Goal: Task Accomplishment & Management: Manage account settings

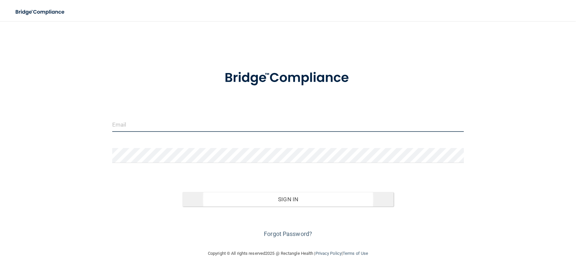
type input "[PERSON_NAME][EMAIL_ADDRESS][DOMAIN_NAME]"
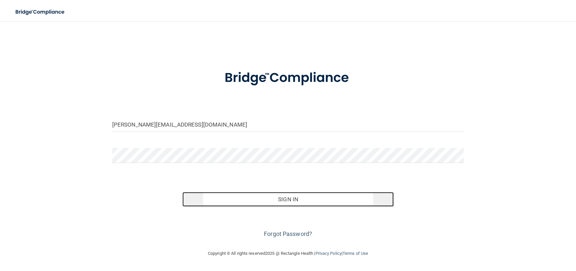
click at [288, 199] on button "Sign In" at bounding box center [287, 199] width 211 height 15
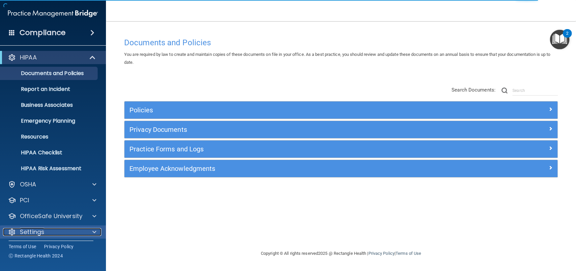
click at [36, 231] on p "Settings" at bounding box center [32, 232] width 24 height 8
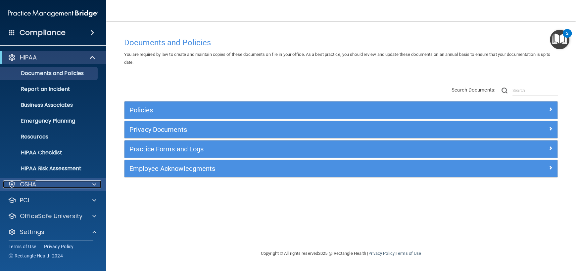
click at [32, 185] on p "OSHA" at bounding box center [28, 185] width 17 height 8
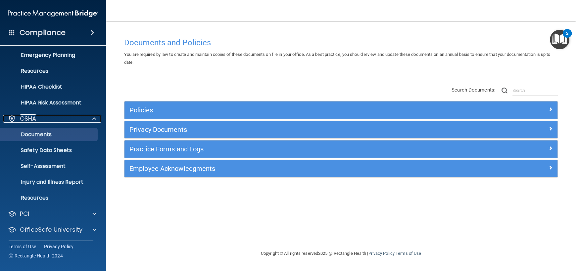
scroll to position [66, 0]
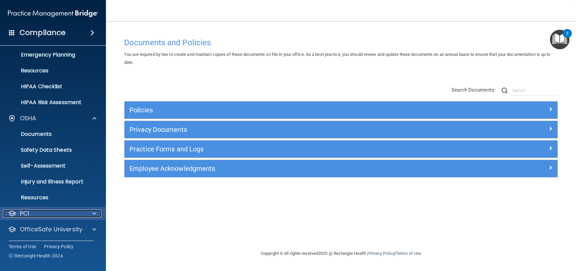
click at [30, 213] on div "PCI" at bounding box center [44, 214] width 82 height 8
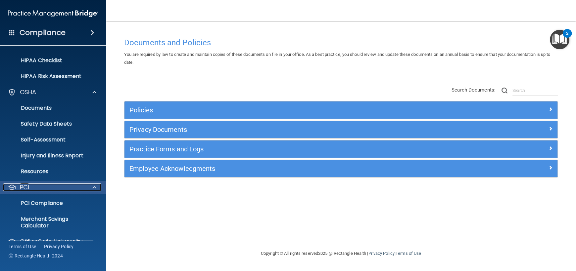
scroll to position [165, 0]
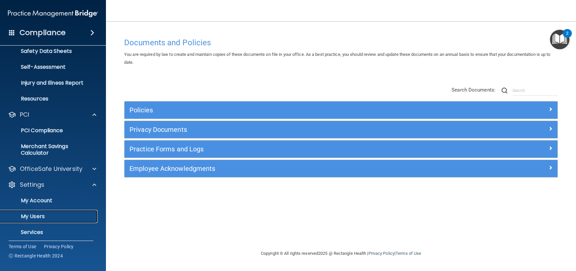
click at [34, 217] on p "My Users" at bounding box center [49, 216] width 90 height 7
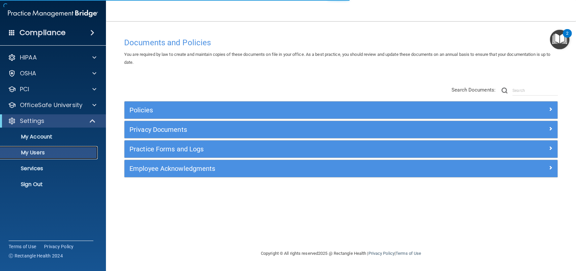
select select "20"
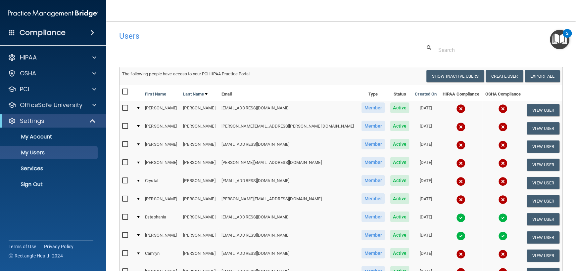
click at [125, 124] on input "checkbox" at bounding box center [126, 126] width 8 height 5
checkbox input "true"
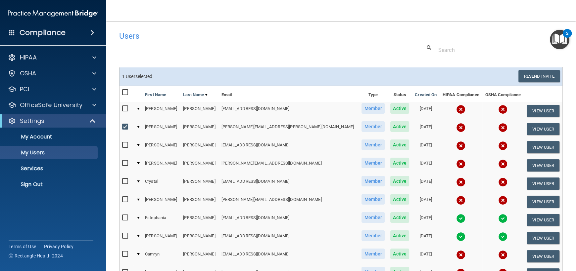
click at [125, 145] on input "checkbox" at bounding box center [126, 145] width 8 height 5
checkbox input "true"
click at [124, 162] on input "checkbox" at bounding box center [126, 163] width 8 height 5
checkbox input "true"
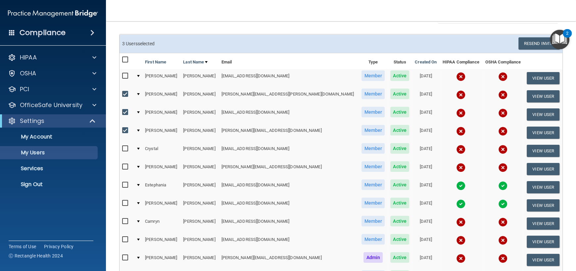
click at [124, 219] on input "checkbox" at bounding box center [126, 221] width 8 height 5
checkbox input "true"
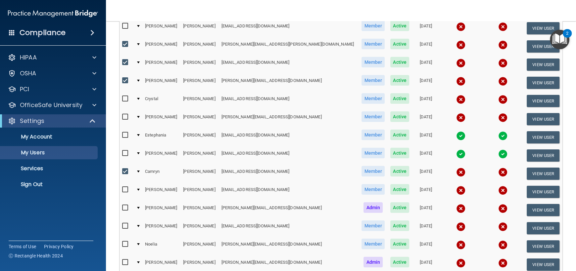
scroll to position [99, 0]
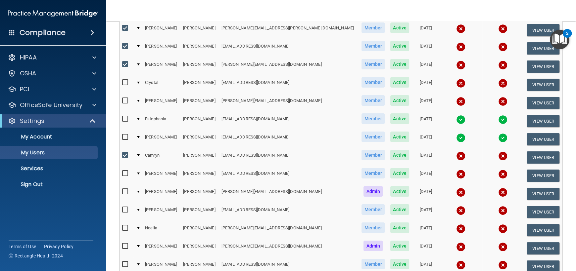
click at [125, 226] on input "checkbox" at bounding box center [126, 228] width 8 height 5
checkbox input "true"
click at [125, 244] on input "checkbox" at bounding box center [126, 246] width 8 height 5
checkbox input "true"
click at [124, 209] on input "checkbox" at bounding box center [126, 209] width 8 height 5
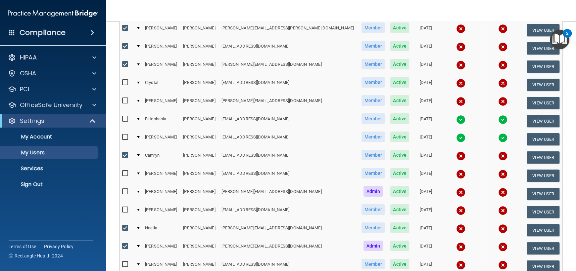
checkbox input "true"
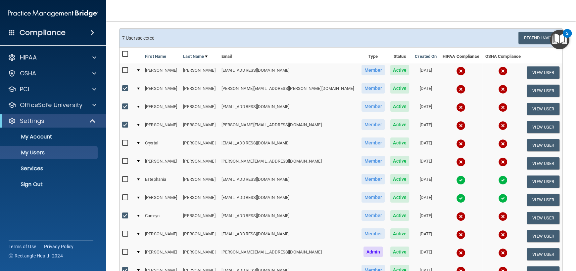
scroll to position [33, 0]
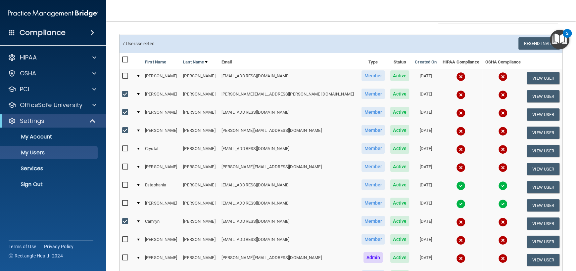
click at [125, 75] on input "checkbox" at bounding box center [126, 75] width 8 height 5
checkbox input "true"
click at [124, 167] on input "checkbox" at bounding box center [126, 166] width 8 height 5
checkbox input "true"
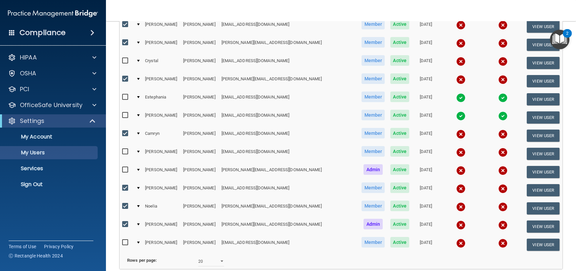
scroll to position [132, 0]
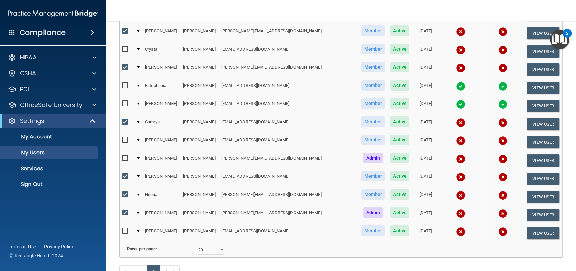
click at [123, 231] on input "checkbox" at bounding box center [126, 231] width 8 height 5
checkbox input "true"
click at [124, 138] on input "checkbox" at bounding box center [126, 140] width 8 height 5
checkbox input "true"
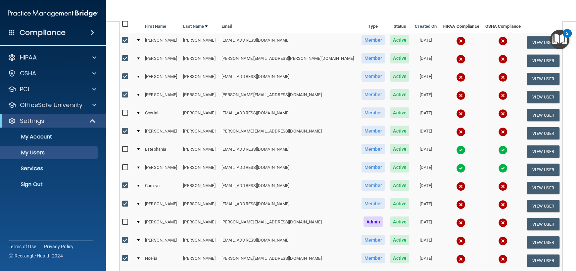
scroll to position [0, 0]
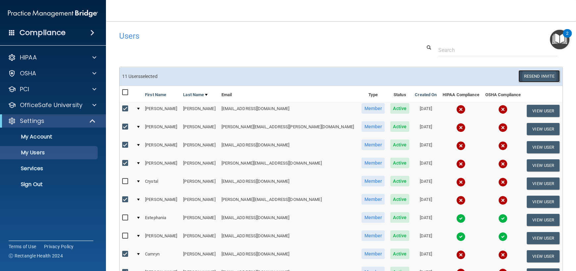
click at [533, 77] on button "Resend Invite" at bounding box center [538, 76] width 41 height 12
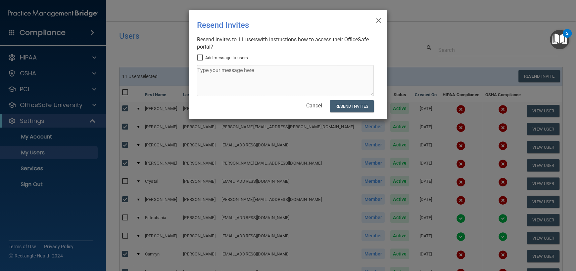
click at [200, 59] on input "Add message to users" at bounding box center [201, 57] width 8 height 5
checkbox input "true"
click at [213, 75] on textarea at bounding box center [285, 80] width 177 height 31
type textarea "p"
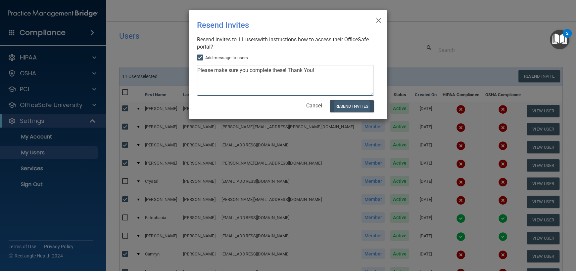
type textarea "Please make sure you complete these! Thank You!"
click at [355, 107] on button "Resend Invites" at bounding box center [351, 106] width 44 height 12
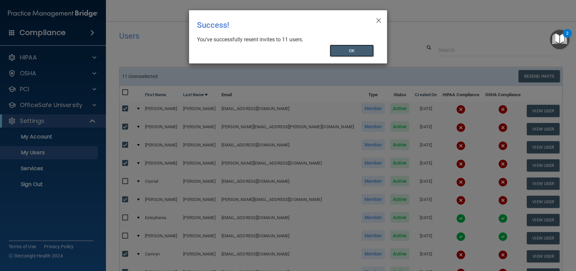
drag, startPoint x: 356, startPoint y: 55, endPoint x: 359, endPoint y: 51, distance: 5.0
click at [355, 55] on button "OK" at bounding box center [351, 51] width 44 height 12
